Goal: Task Accomplishment & Management: Manage account settings

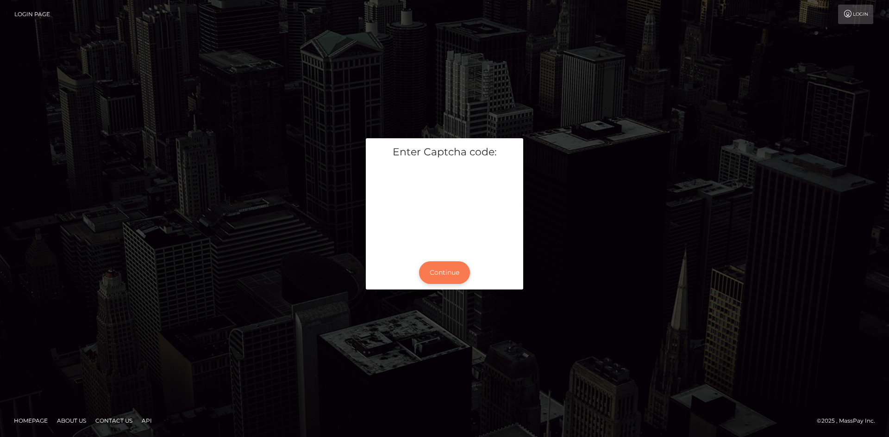
click at [450, 274] on button "Continue" at bounding box center [444, 272] width 51 height 23
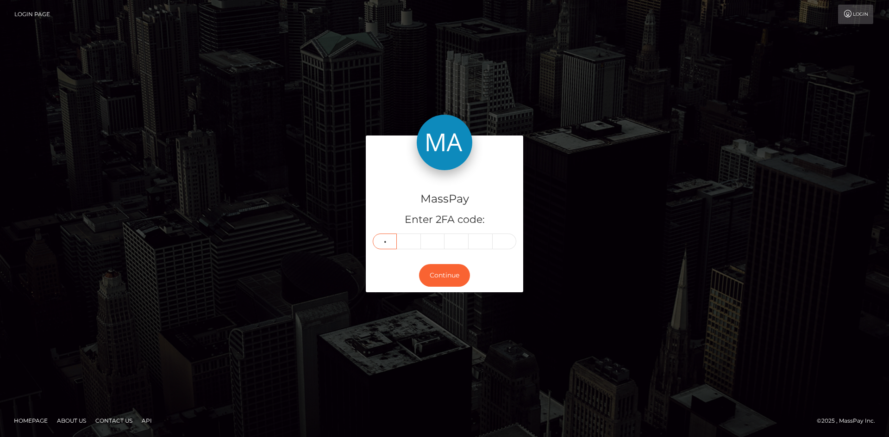
type input "8"
type input "7"
type input "8"
type input "0"
type input "4"
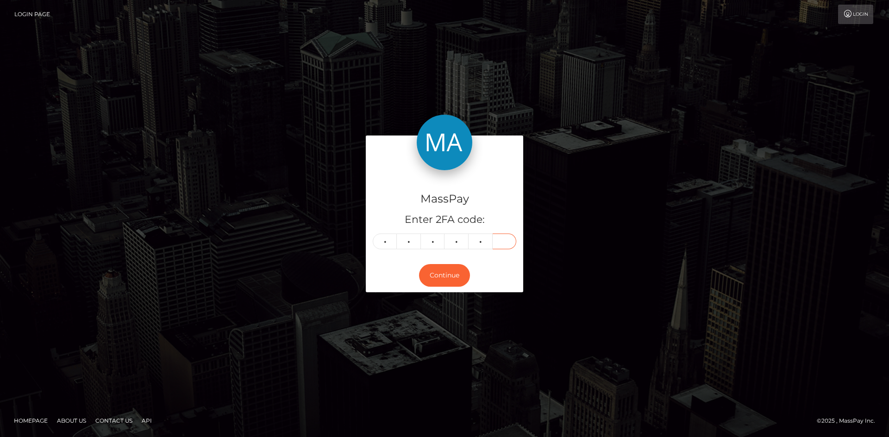
type input "4"
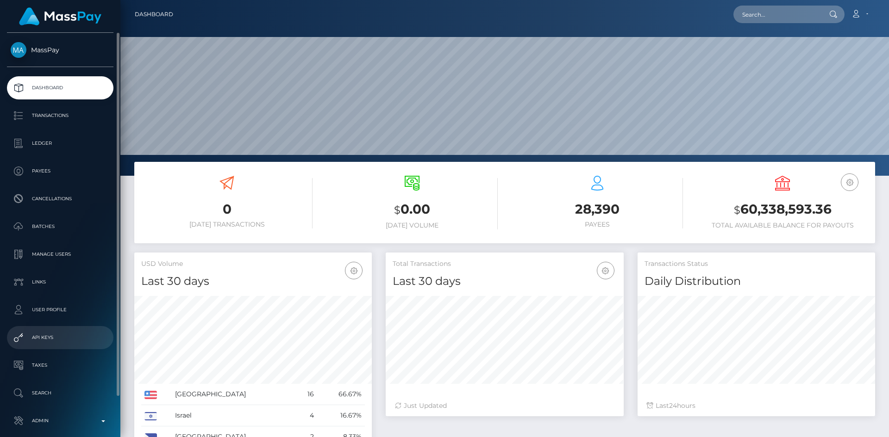
scroll to position [44, 0]
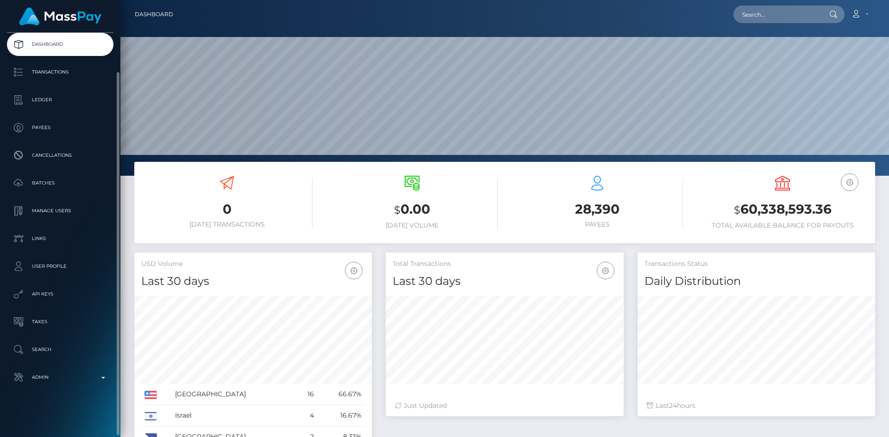
drag, startPoint x: 58, startPoint y: 374, endPoint x: 60, endPoint y: 363, distance: 11.2
click at [58, 374] on p "Admin" at bounding box center [60, 378] width 99 height 14
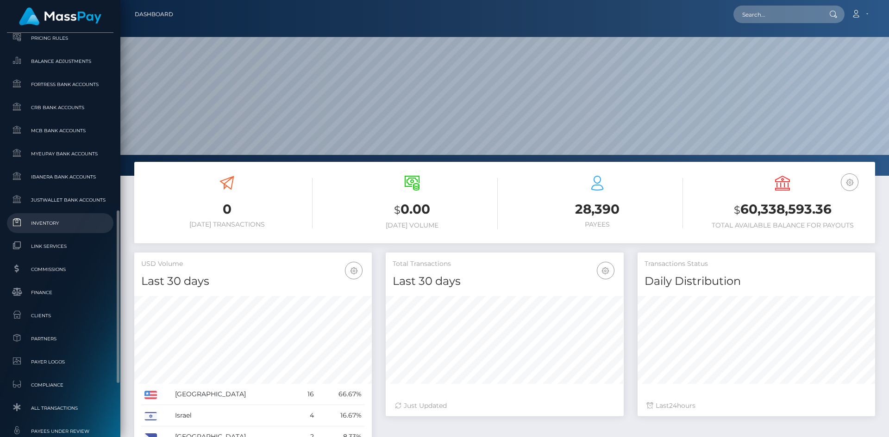
click at [66, 223] on span "Inventory" at bounding box center [60, 223] width 99 height 11
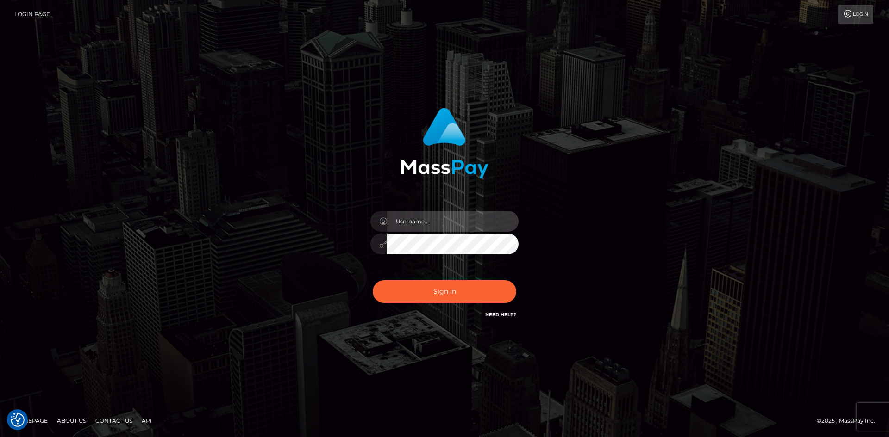
click at [439, 215] on input "text" at bounding box center [452, 221] width 131 height 21
type input "pranav"
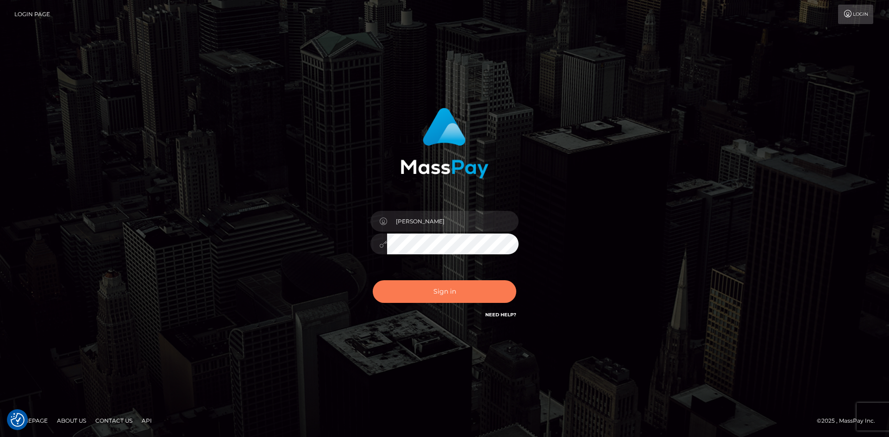
click at [399, 286] on button "Sign in" at bounding box center [444, 291] width 143 height 23
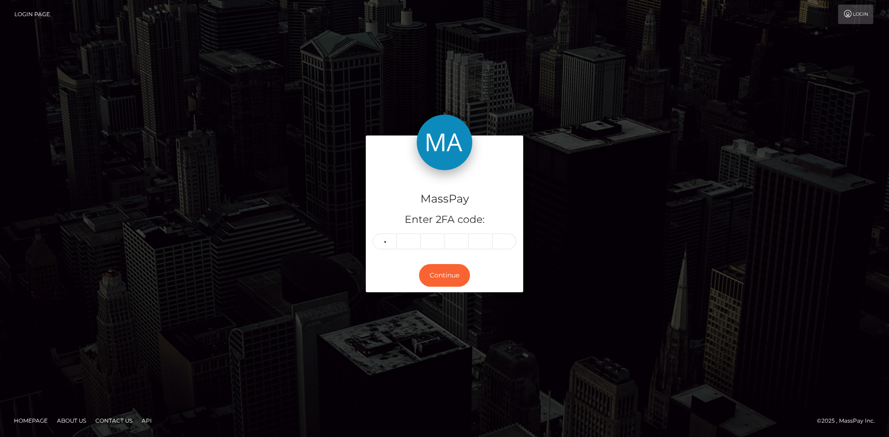
type input "0"
type input "2"
type input "5"
type input "4"
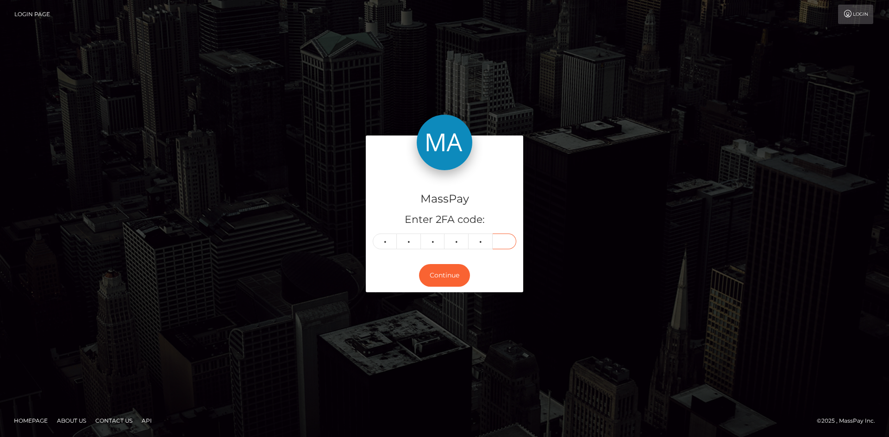
type input "6"
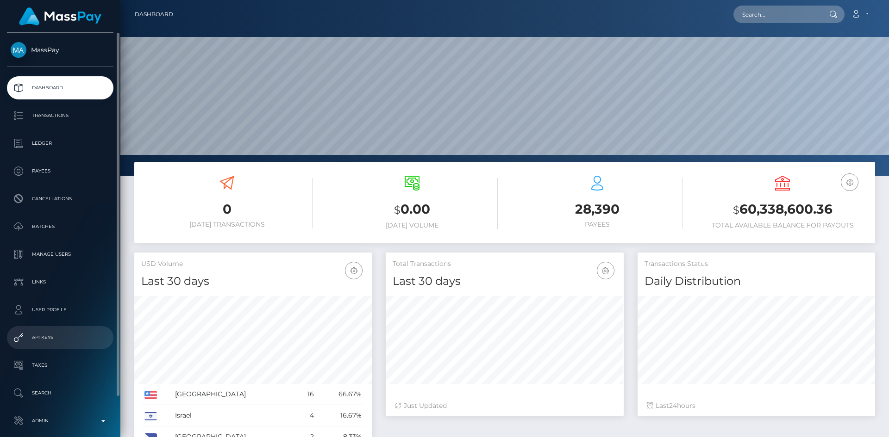
scroll to position [44, 0]
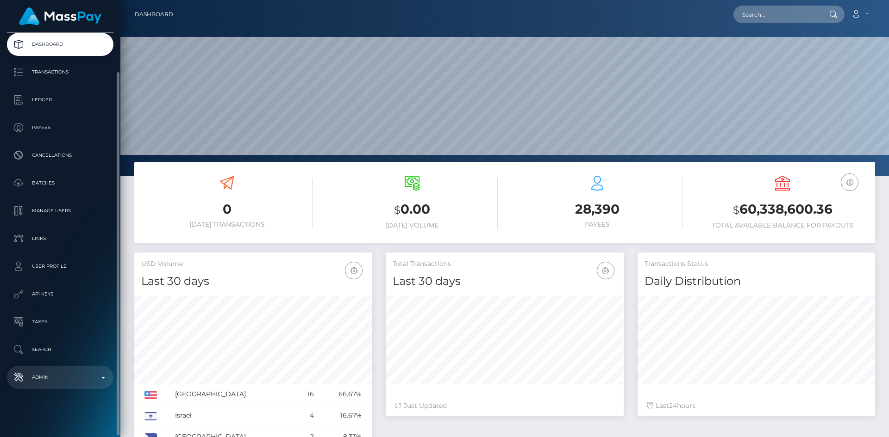
click at [56, 376] on p "Admin" at bounding box center [60, 378] width 99 height 14
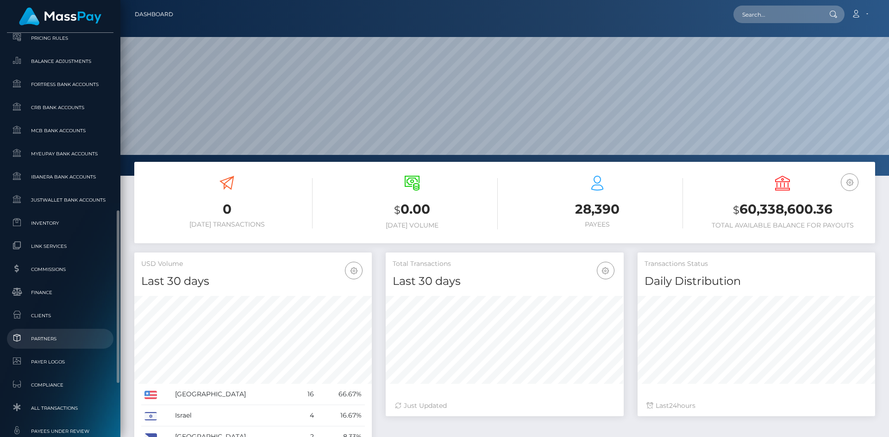
scroll to position [535, 0]
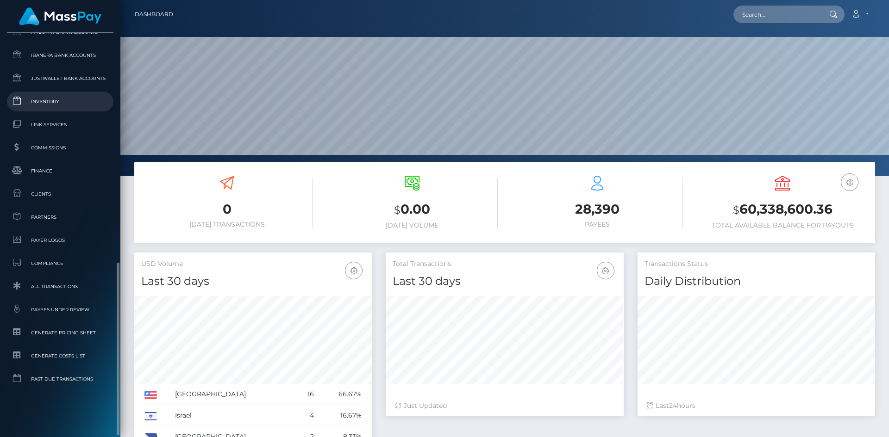
click at [40, 102] on span "Inventory" at bounding box center [60, 101] width 99 height 11
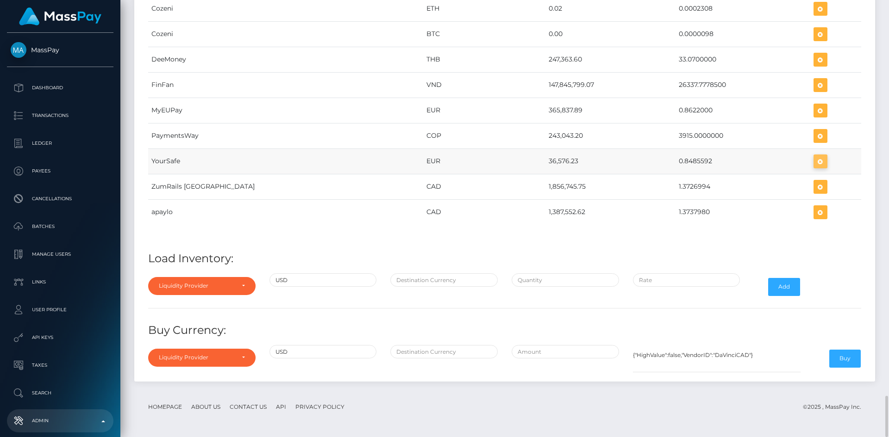
scroll to position [4517, 740]
click at [815, 163] on icon "button" at bounding box center [820, 162] width 11 height 12
click at [815, 162] on icon "button" at bounding box center [820, 162] width 11 height 12
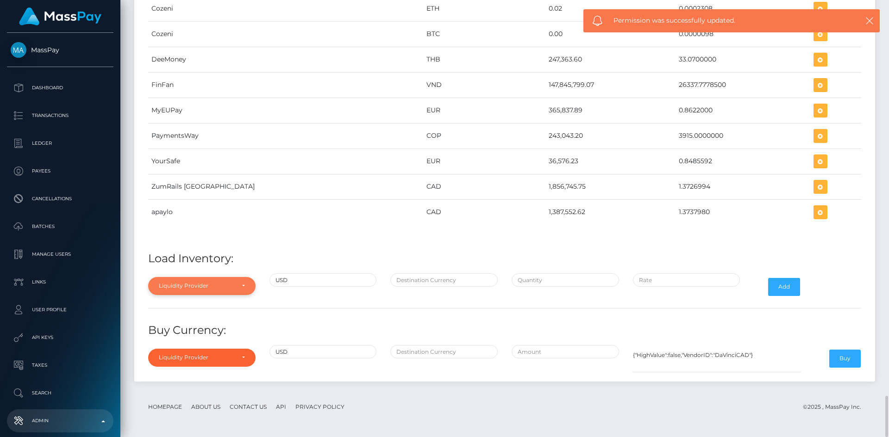
click at [187, 285] on div "Liquidity Provider" at bounding box center [196, 285] width 75 height 7
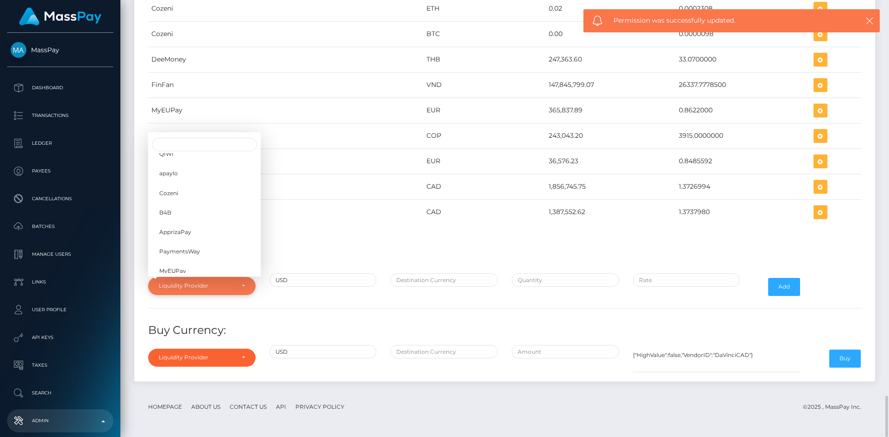
scroll to position [146, 0]
click at [194, 217] on link "YourSafe" at bounding box center [204, 213] width 112 height 17
select select "YourSafe"
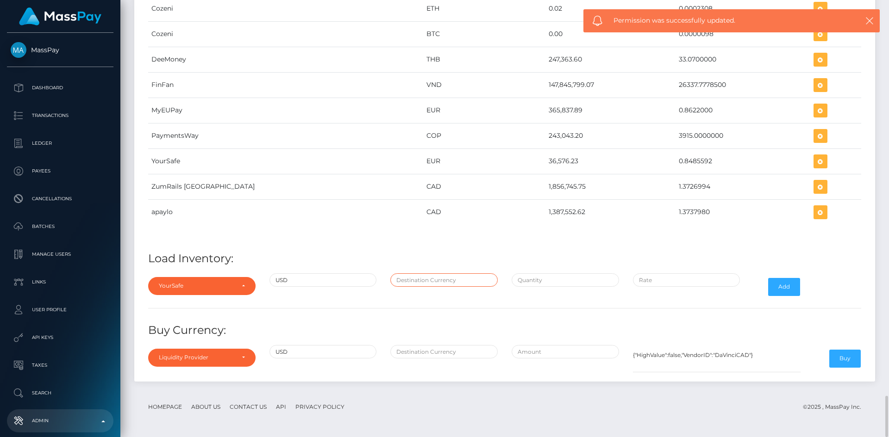
click at [426, 280] on input "text" at bounding box center [443, 280] width 107 height 13
type input "EUR"
click at [530, 280] on input "text" at bounding box center [564, 280] width 107 height 13
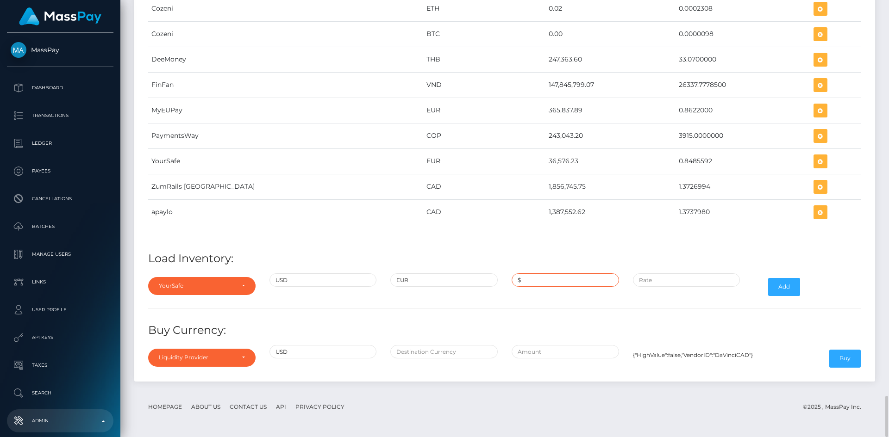
click at [549, 281] on input "$" at bounding box center [564, 280] width 107 height 13
paste input "203,102.8600000"
type input "$203,102.8600000"
click at [670, 279] on input "$" at bounding box center [686, 280] width 107 height 13
paste input "0.8616324"
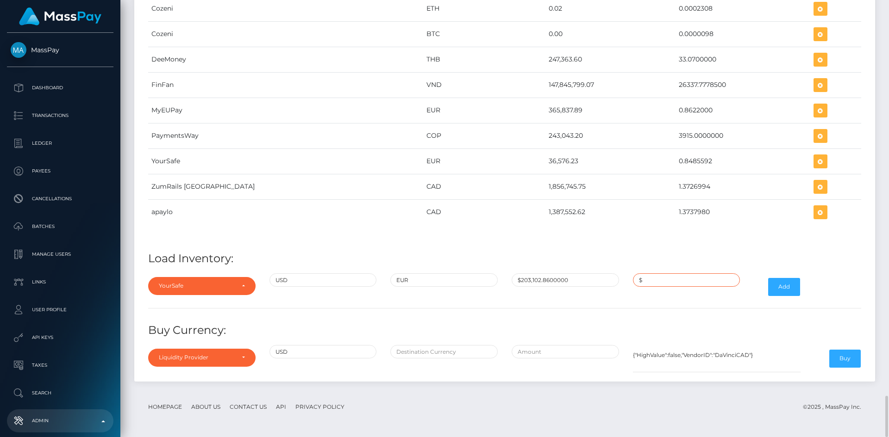
type input "$0.8616324"
click at [777, 284] on button "Add" at bounding box center [784, 287] width 32 height 18
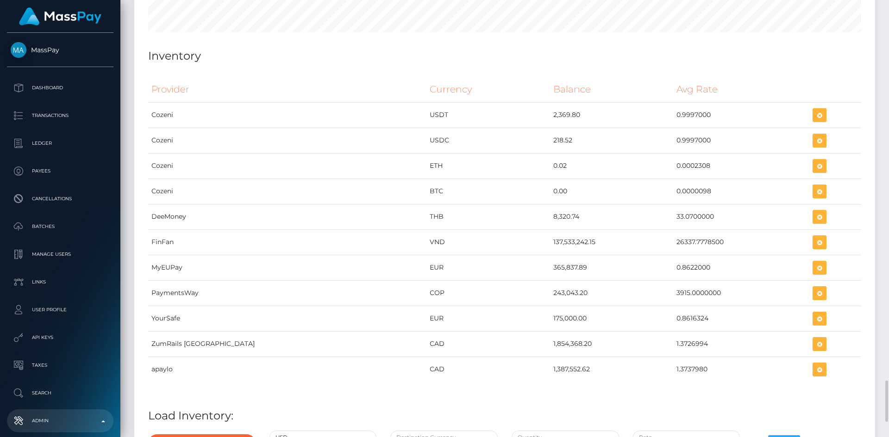
scroll to position [4184, 0]
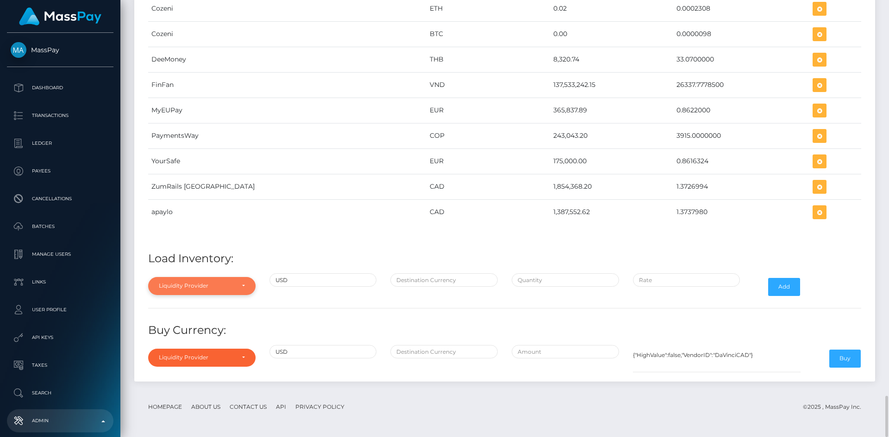
click at [224, 286] on div "Liquidity Provider" at bounding box center [196, 285] width 75 height 7
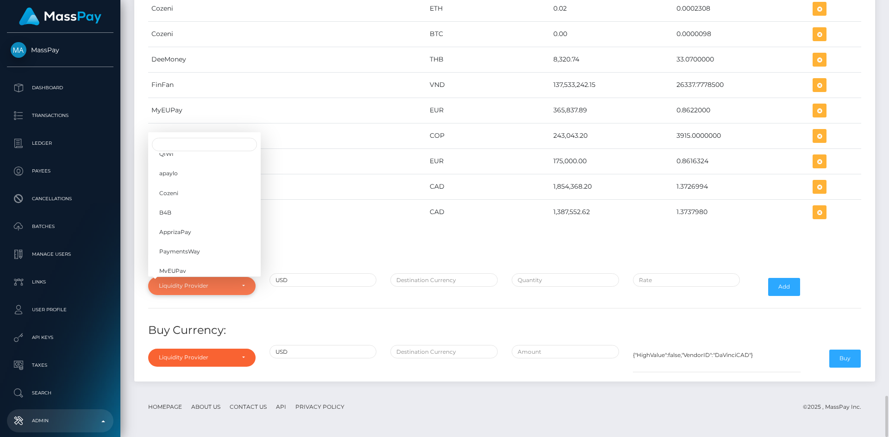
scroll to position [146, 0]
click at [184, 213] on link "YourSafe" at bounding box center [204, 213] width 112 height 17
select select "YourSafe"
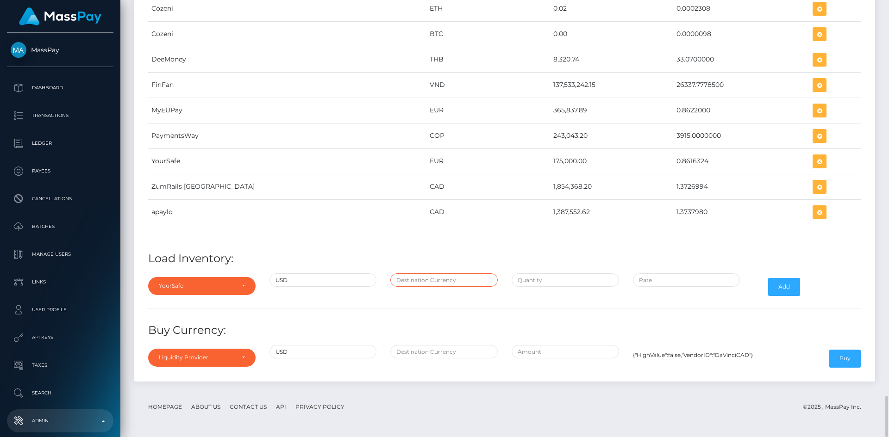
click at [405, 279] on input "text" at bounding box center [443, 280] width 107 height 13
type input "EUR"
click at [530, 282] on input "text" at bounding box center [564, 280] width 107 height 13
click at [547, 275] on input "$" at bounding box center [564, 280] width 107 height 13
paste input "44,055.9598000"
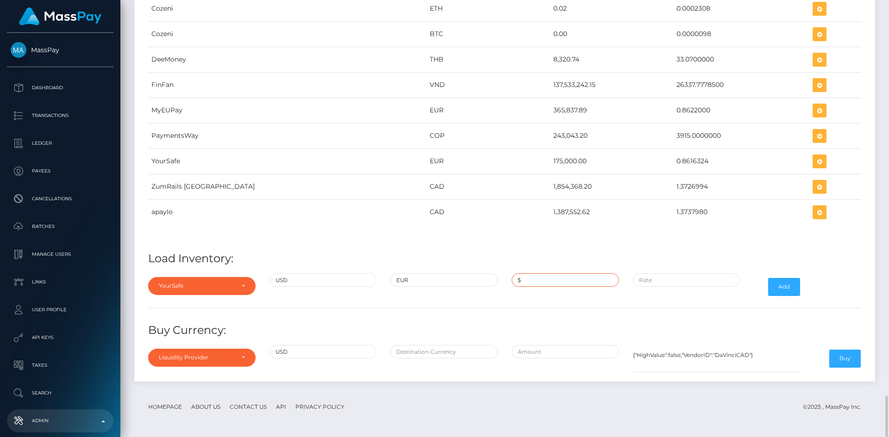
type input "$44,055.9598000"
click at [670, 281] on input "$" at bounding box center [686, 280] width 107 height 13
paste input "0.8485592"
type input "$0.8485592"
click at [773, 290] on button "Add" at bounding box center [784, 287] width 32 height 18
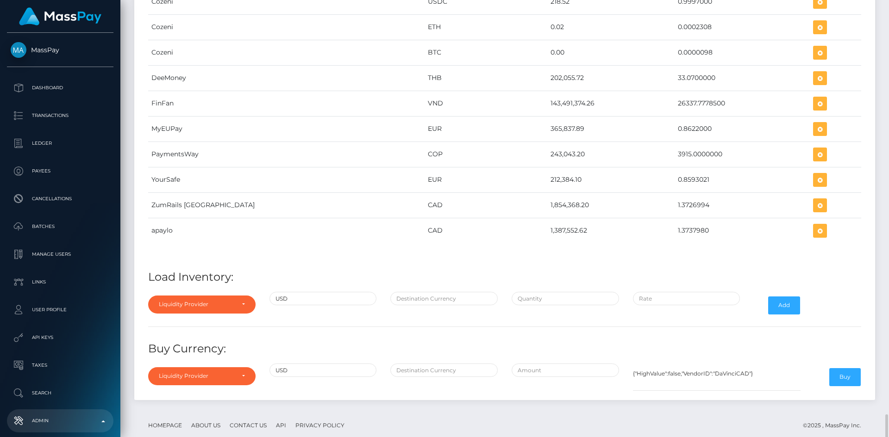
scroll to position [4184, 0]
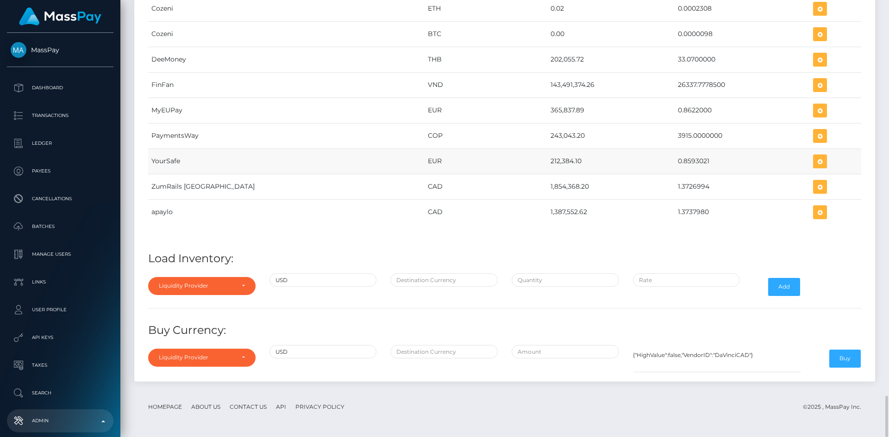
drag, startPoint x: 484, startPoint y: 160, endPoint x: 520, endPoint y: 168, distance: 36.5
click at [520, 168] on tr "YourSafe EUR 212,384.10 0.8593021" at bounding box center [504, 161] width 713 height 25
copy tr "212,384.10"
drag, startPoint x: 640, startPoint y: 159, endPoint x: 674, endPoint y: 162, distance: 34.0
click at [674, 162] on td "0.8593021" at bounding box center [741, 161] width 135 height 25
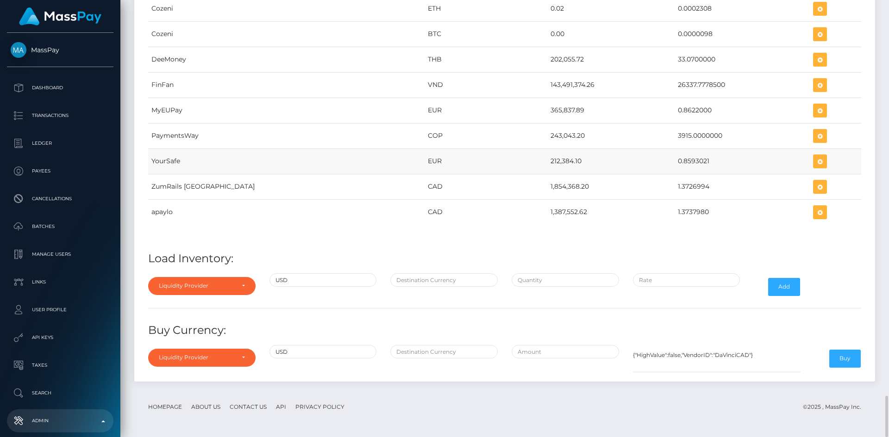
copy td "0.8593021"
click at [814, 161] on icon "button" at bounding box center [819, 162] width 11 height 12
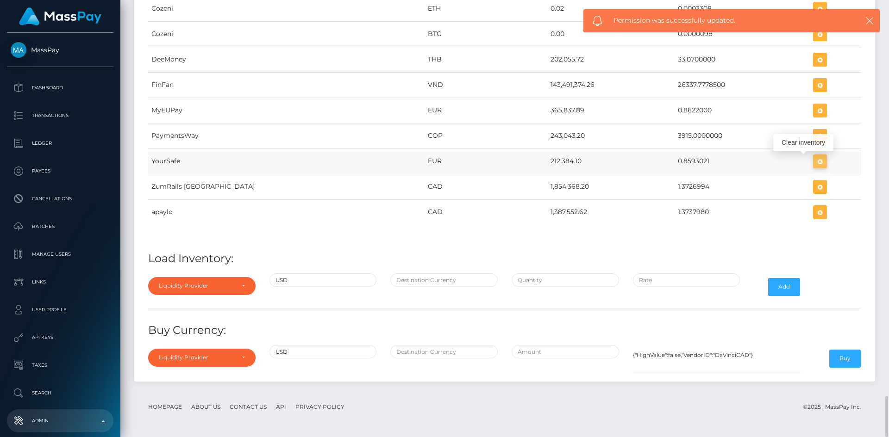
click at [814, 161] on icon "button" at bounding box center [819, 162] width 11 height 12
click at [236, 281] on div "Liquidity Provider" at bounding box center [201, 286] width 107 height 18
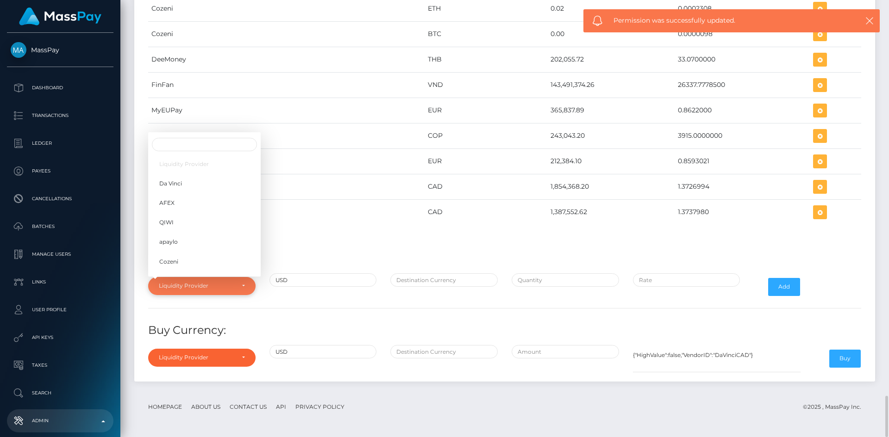
scroll to position [146, 0]
click at [263, 302] on div "Provider Currency Balance Avg Rate Cozeni USDT 2,369.80 Load Inventory:" at bounding box center [504, 145] width 727 height 465
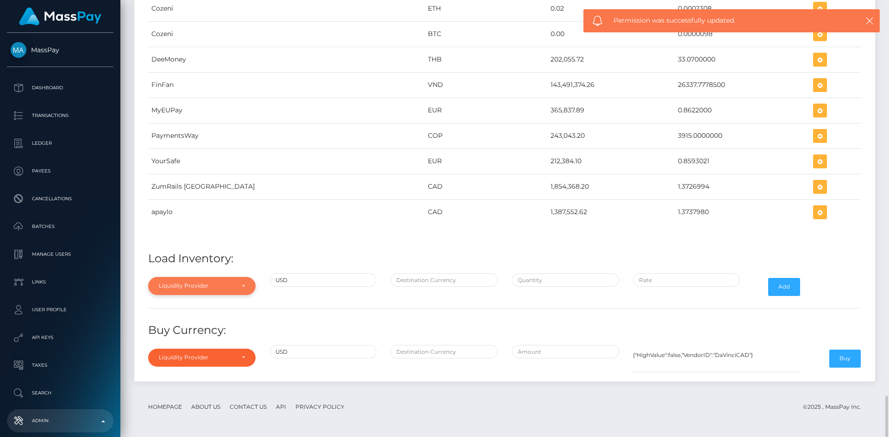
click at [240, 290] on div "Liquidity Provider" at bounding box center [201, 286] width 107 height 18
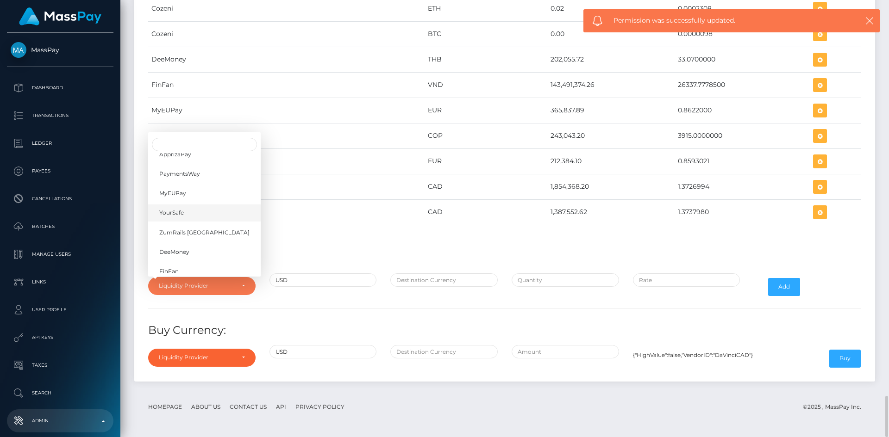
click at [178, 217] on span "YourSafe" at bounding box center [171, 213] width 25 height 8
select select "YourSafe"
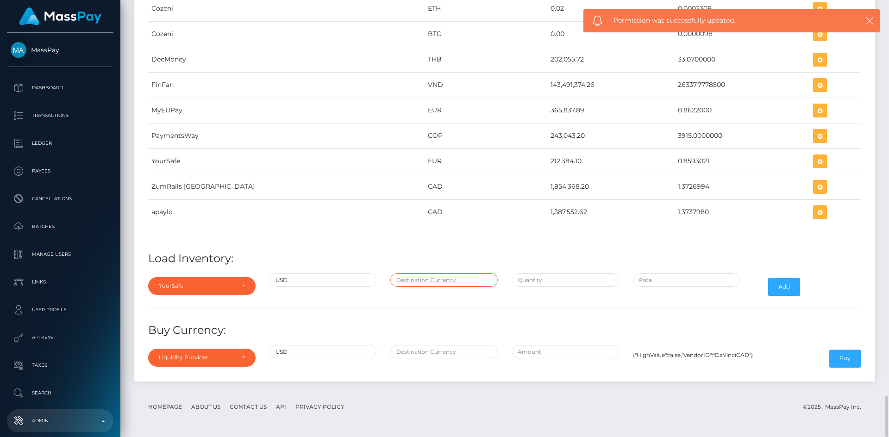
click at [407, 281] on input "text" at bounding box center [443, 280] width 107 height 13
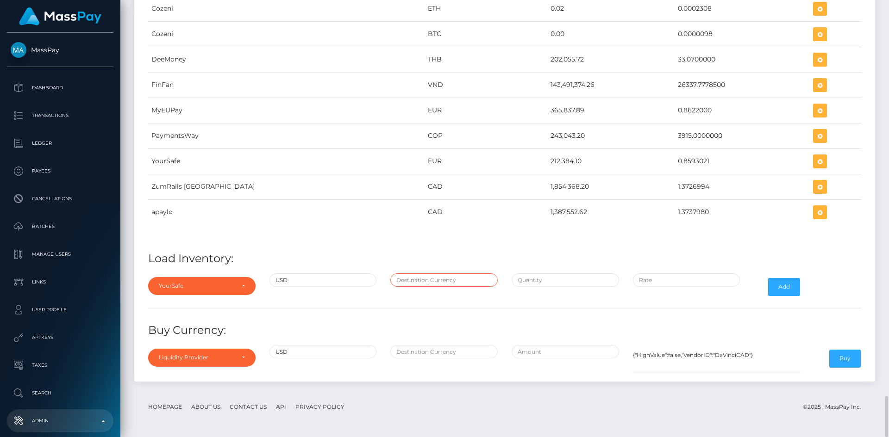
type input "EUR"
click at [529, 280] on input "text" at bounding box center [564, 280] width 107 height 13
click at [566, 282] on input "$" at bounding box center [564, 280] width 107 height 13
paste input "247,158.8300000"
type input "$247,158.8300000"
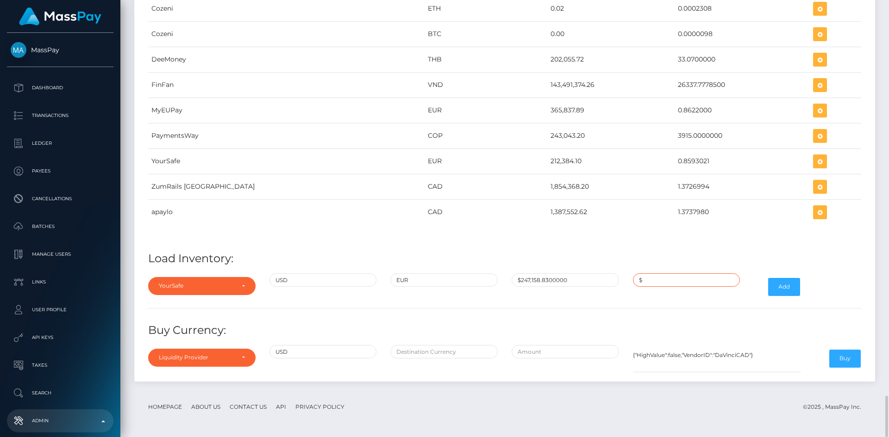
click at [695, 276] on input "$" at bounding box center [686, 280] width 107 height 13
paste input "0.8593021"
type input "$0.8593021"
click at [786, 289] on button "Add" at bounding box center [784, 287] width 32 height 18
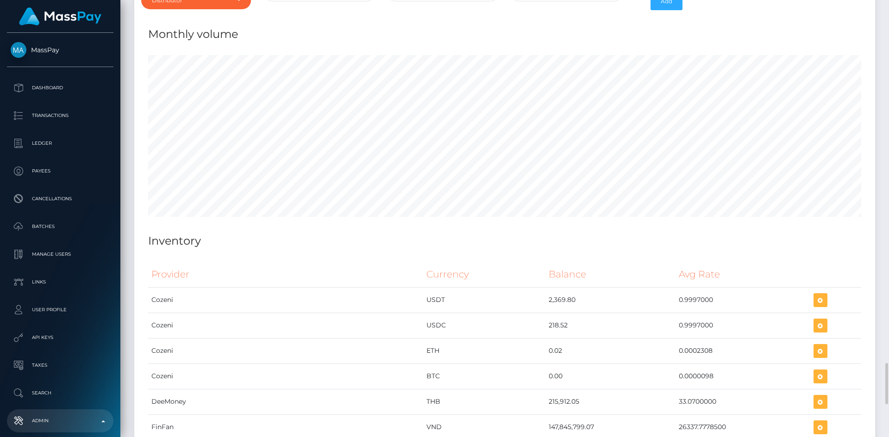
scroll to position [4184, 0]
